Goal: Check status

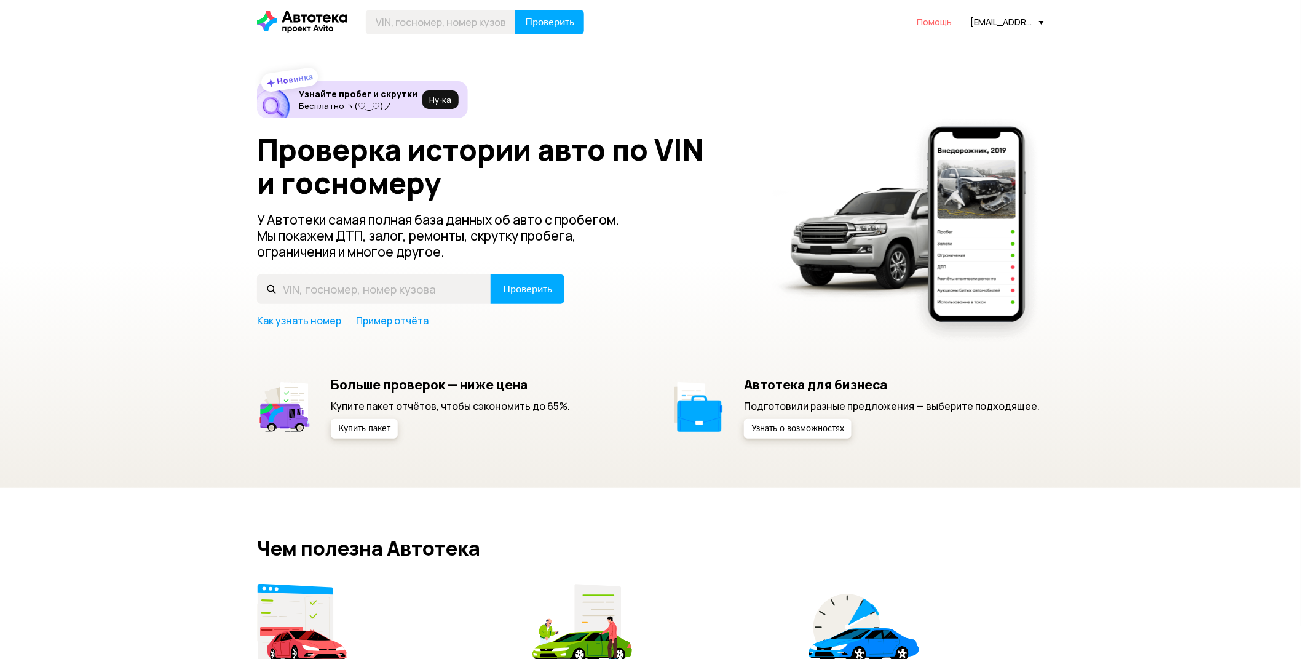
click at [942, 22] on span "Помощь" at bounding box center [934, 22] width 35 height 12
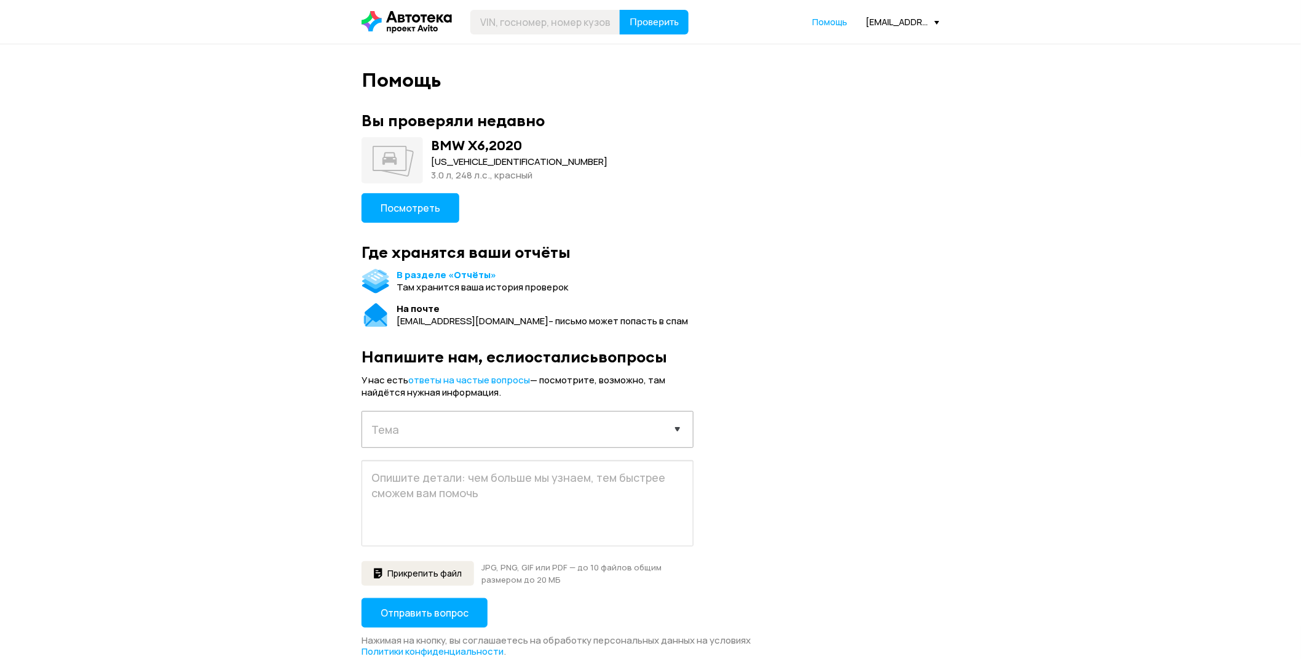
click at [423, 18] on icon at bounding box center [407, 22] width 90 height 22
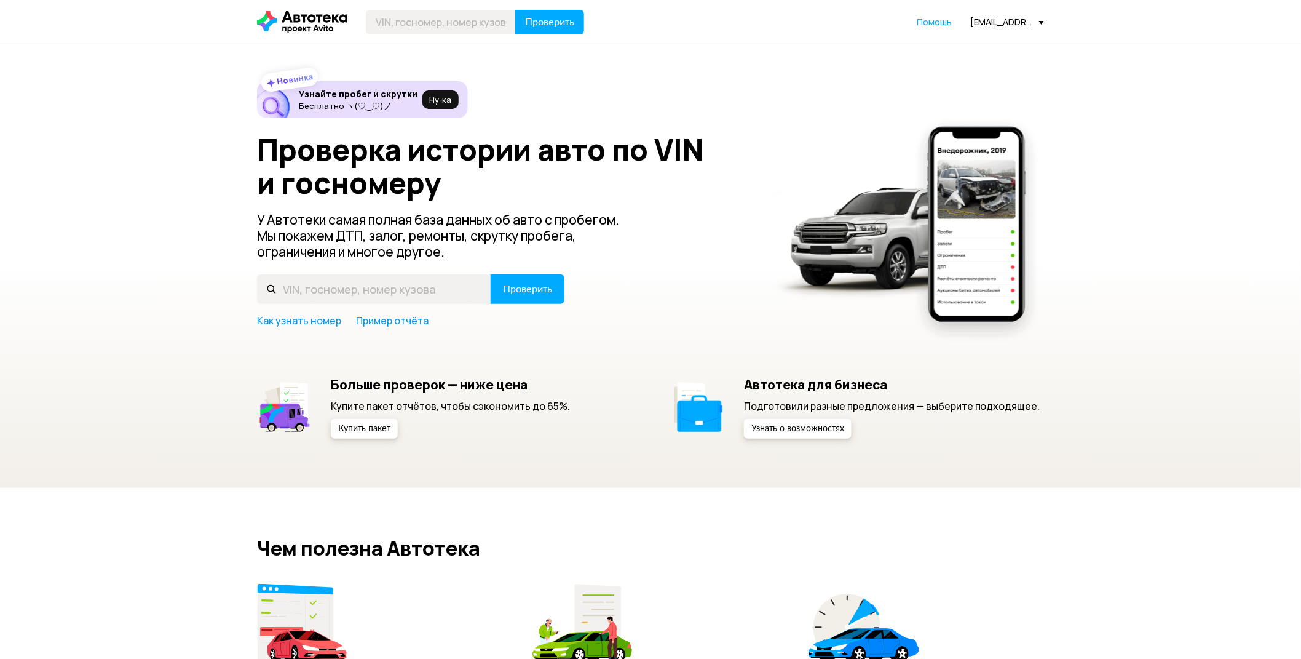
click at [1024, 20] on div "[EMAIL_ADDRESS][DOMAIN_NAME]" at bounding box center [1007, 22] width 74 height 12
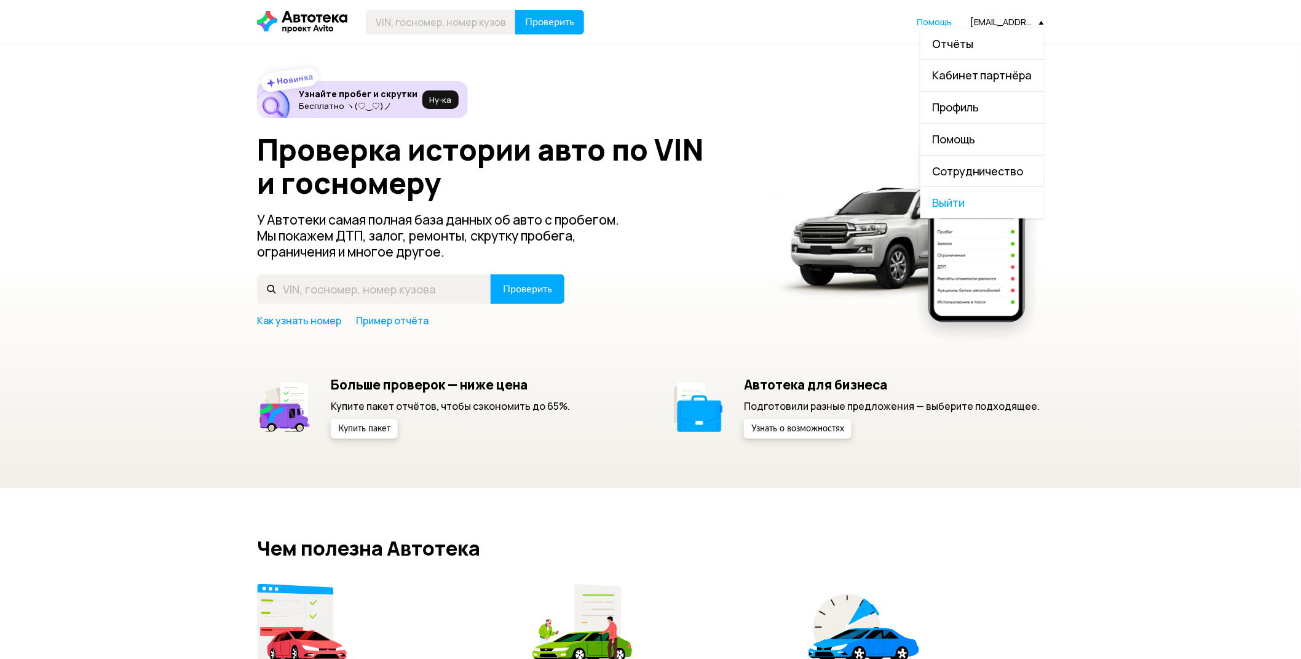
click at [1000, 48] on link "Отчёты" at bounding box center [982, 43] width 124 height 31
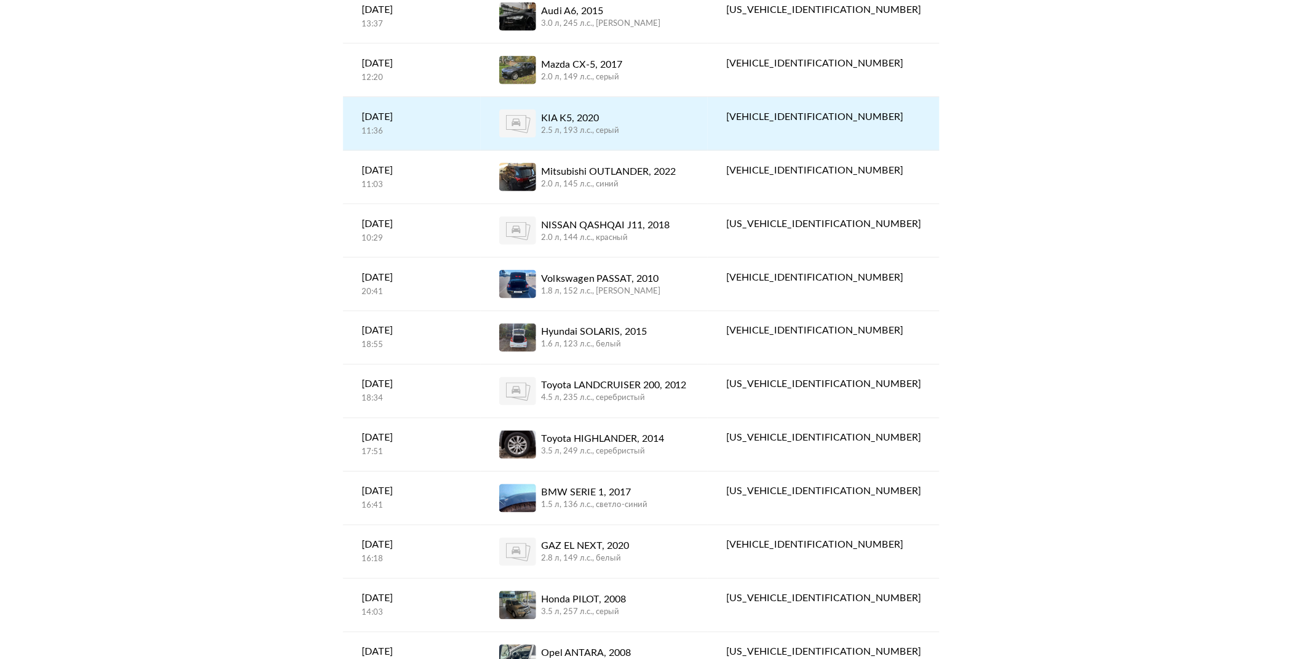
scroll to position [683, 0]
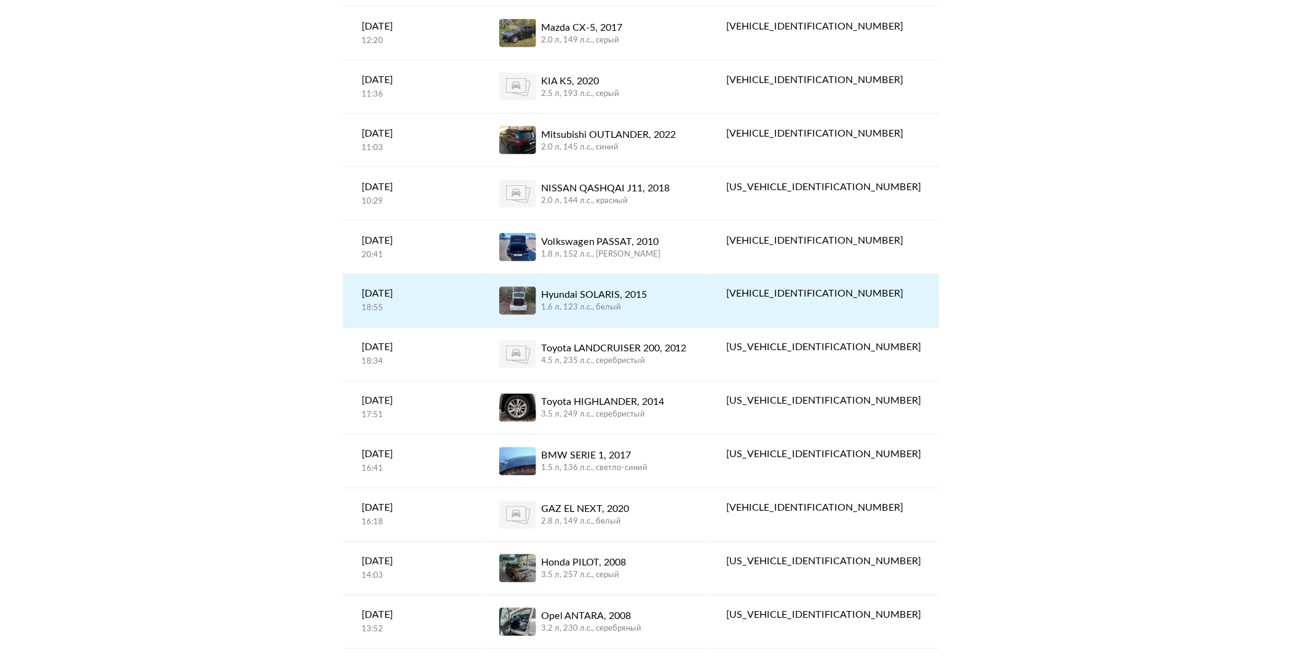
click at [917, 287] on div "[VEHICLE_IDENTIFICATION_NUMBER]" at bounding box center [823, 294] width 195 height 15
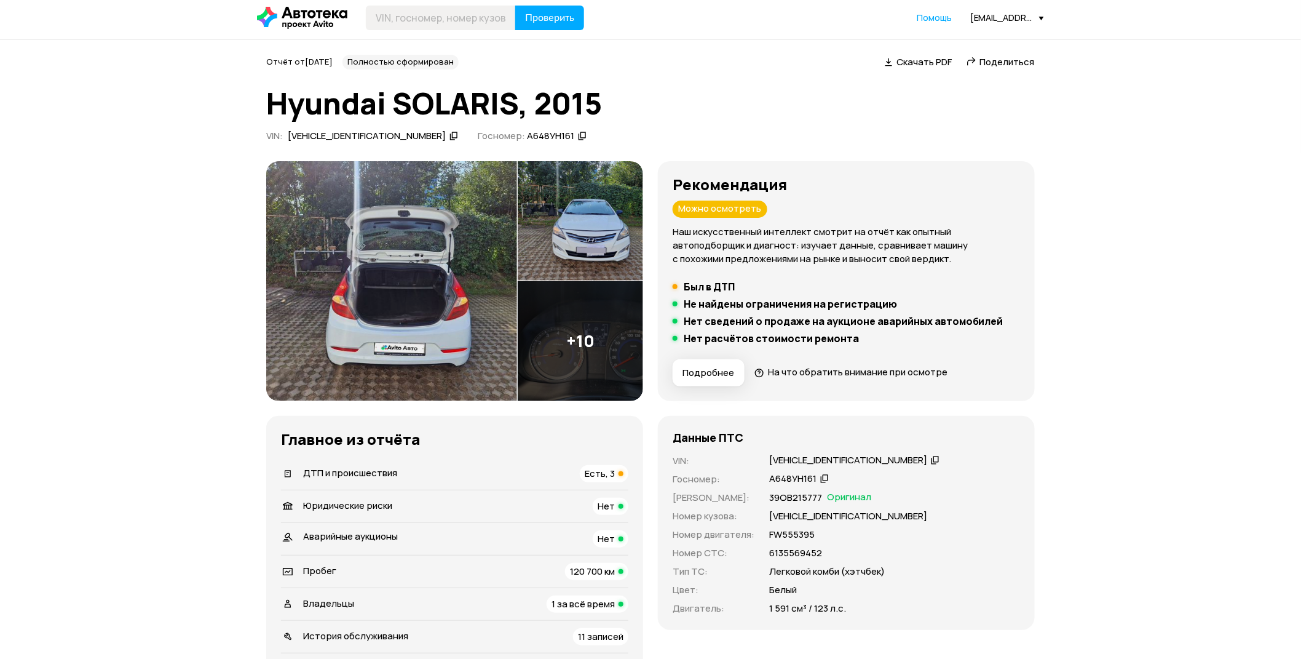
scroll to position [273, 0]
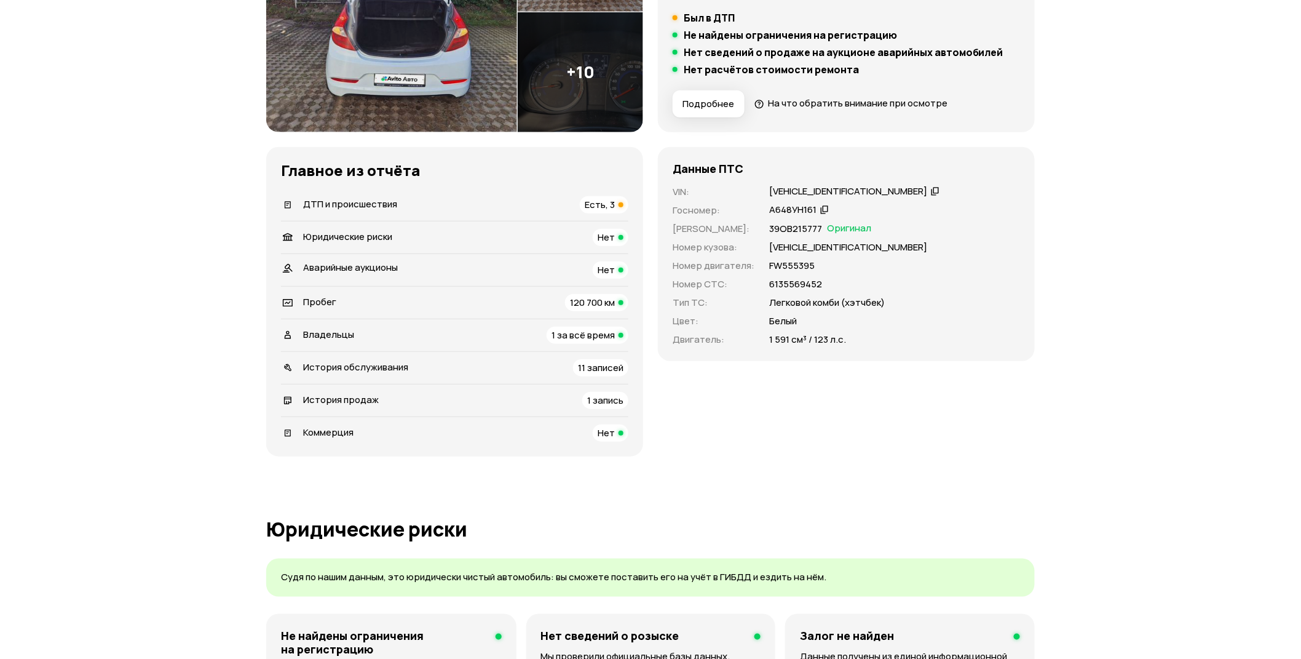
click at [931, 191] on icon at bounding box center [935, 190] width 9 height 12
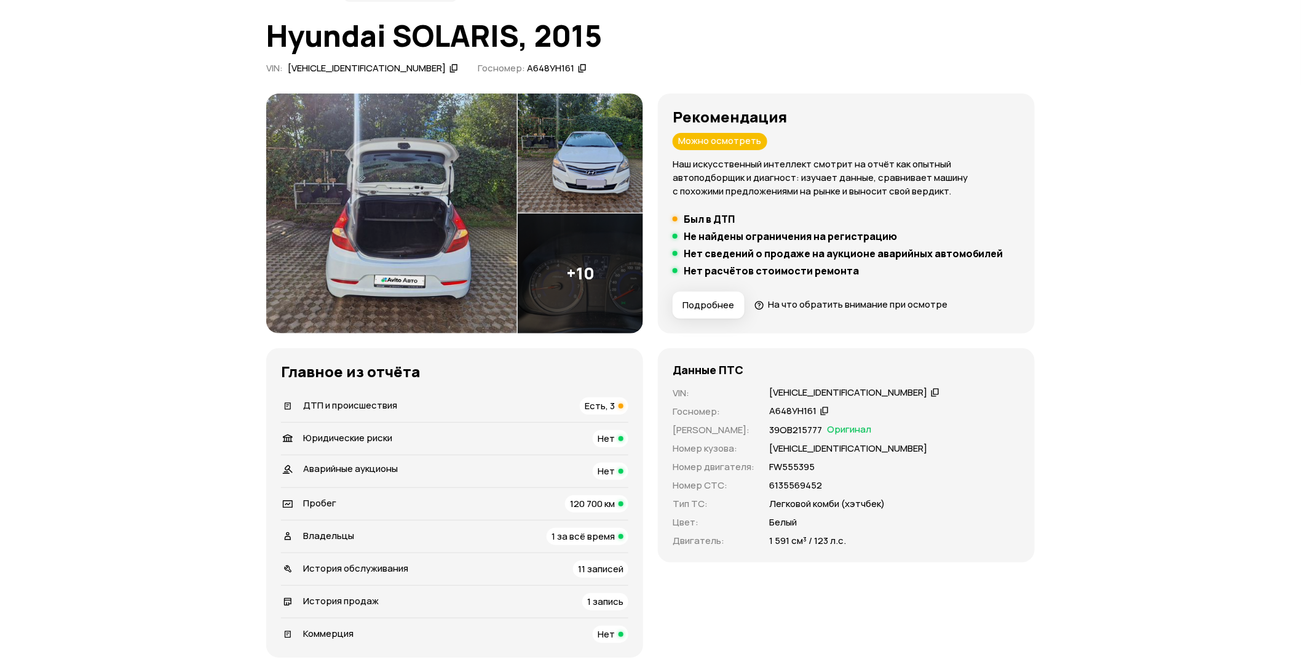
scroll to position [0, 0]
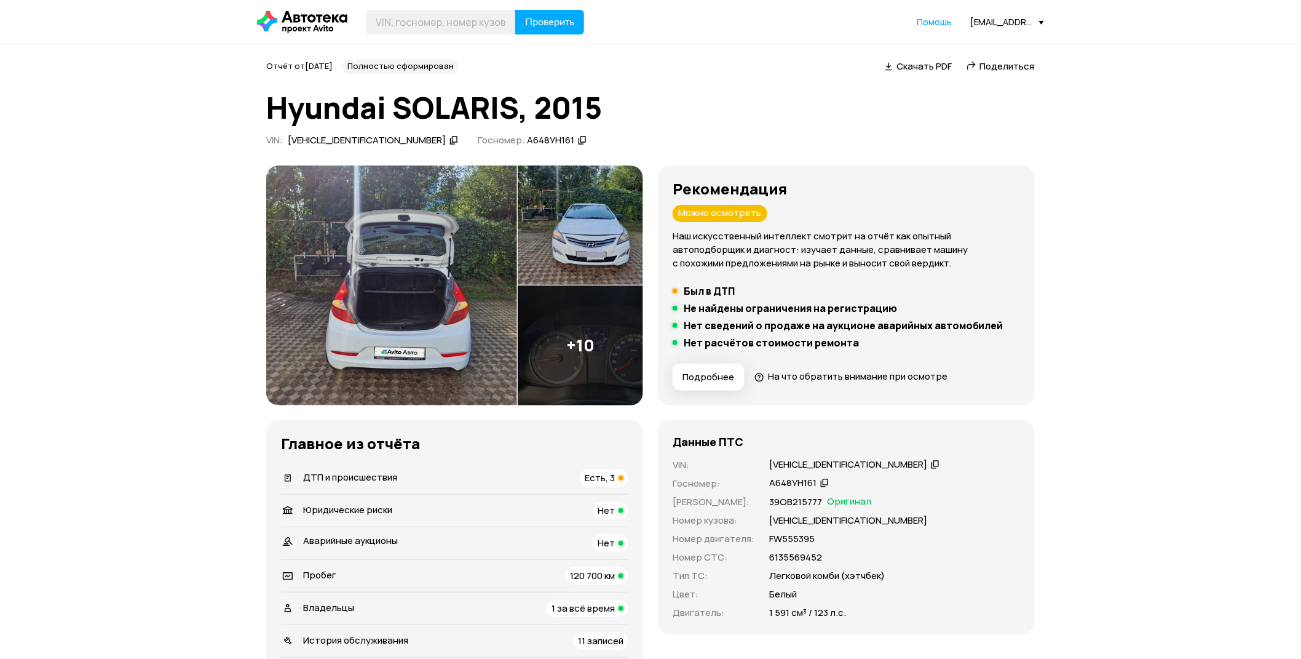
click at [298, 29] on icon at bounding box center [302, 22] width 90 height 22
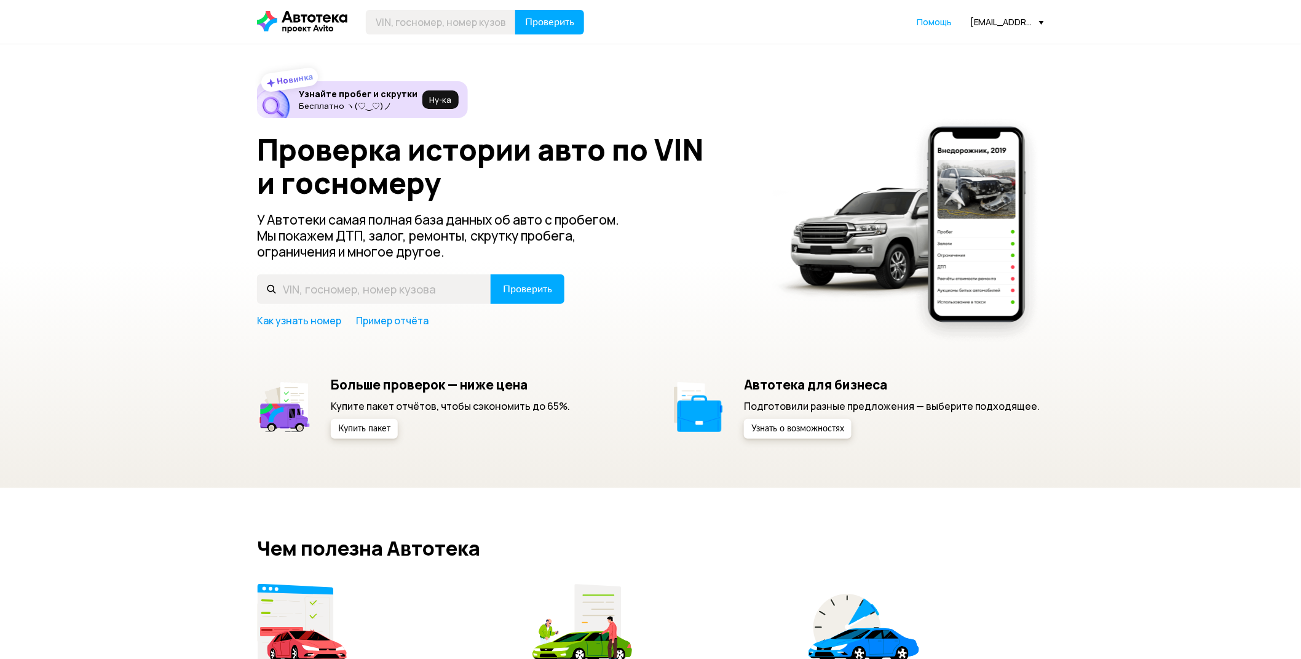
click at [866, 116] on div at bounding box center [908, 230] width 271 height 234
